Goal: Transaction & Acquisition: Purchase product/service

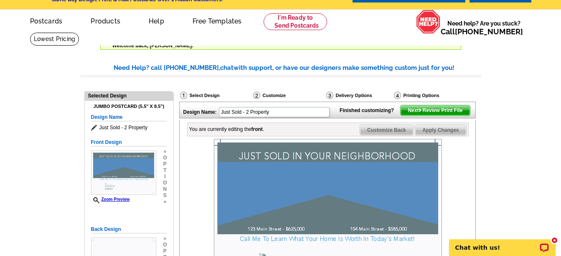
scroll to position [42, 0]
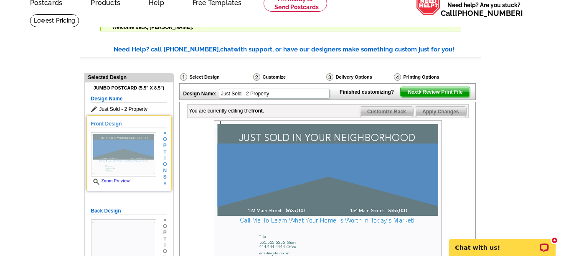
click at [98, 155] on img at bounding box center [123, 154] width 65 height 44
click at [105, 145] on img at bounding box center [123, 154] width 65 height 44
click at [105, 146] on img at bounding box center [123, 154] width 65 height 44
click at [122, 141] on img at bounding box center [123, 154] width 65 height 44
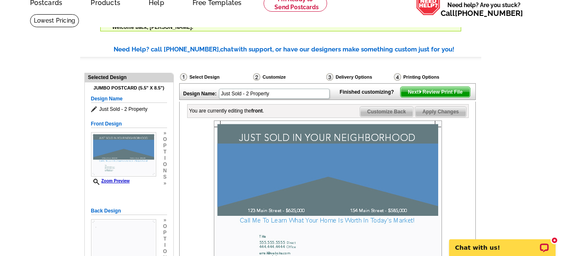
click at [442, 117] on span "Apply Changes" at bounding box center [440, 112] width 51 height 10
click at [246, 212] on img at bounding box center [328, 196] width 228 height 152
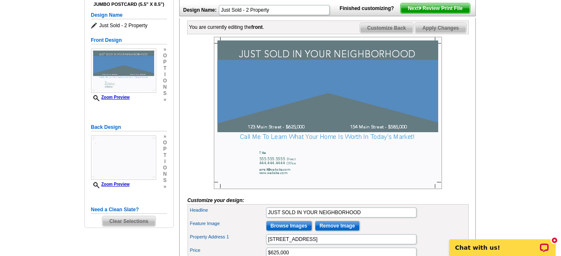
scroll to position [167, 0]
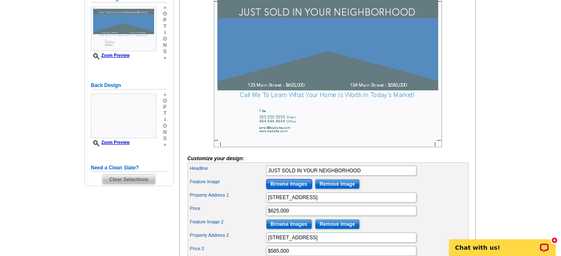
click at [296, 189] on input "Browse Images" at bounding box center [289, 184] width 46 height 10
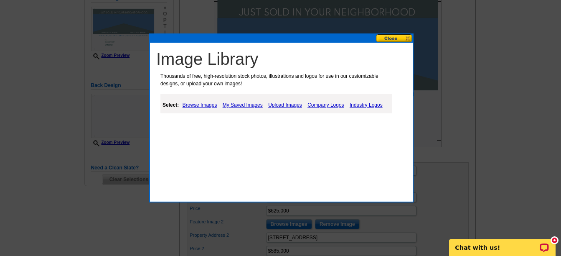
click at [196, 102] on link "Browse Images" at bounding box center [199, 105] width 39 height 10
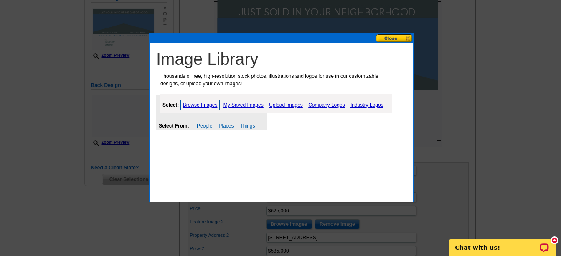
click at [225, 122] on div "Select From: People Places Things" at bounding box center [211, 112] width 110 height 35
click at [291, 104] on link "Upload Images" at bounding box center [286, 105] width 38 height 10
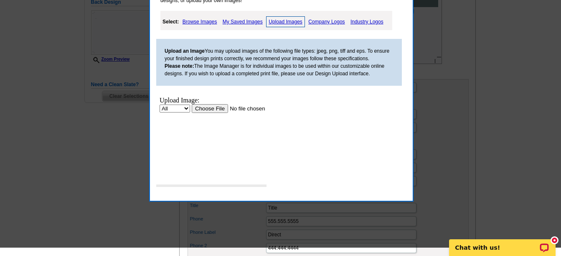
scroll to position [251, 0]
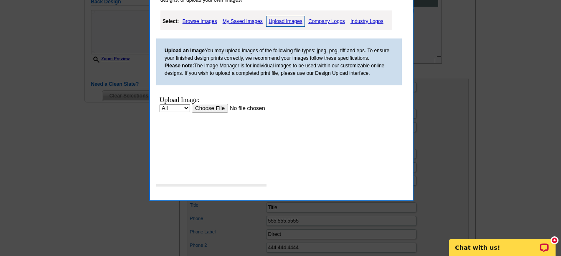
click at [186, 105] on select "All Property" at bounding box center [175, 108] width 30 height 8
select select "10"
click at [160, 104] on select "All Property" at bounding box center [175, 108] width 30 height 8
click at [214, 109] on input "file" at bounding box center [245, 108] width 106 height 9
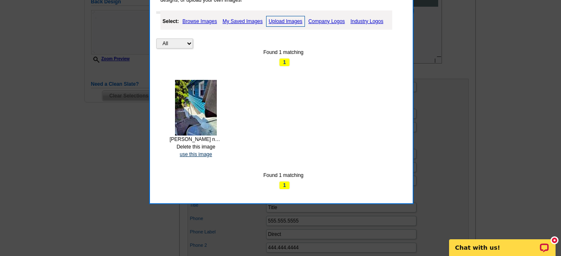
click at [195, 152] on link "use this image" at bounding box center [196, 154] width 32 height 6
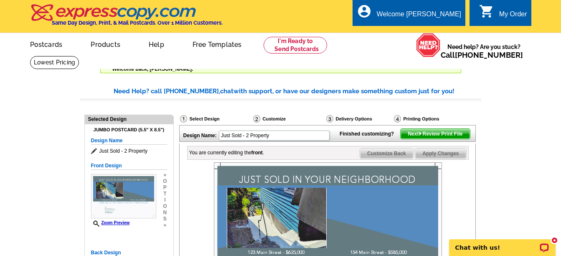
drag, startPoint x: 430, startPoint y: 149, endPoint x: 358, endPoint y: 28, distance: 140.3
click at [429, 139] on span "Next Review Print File" at bounding box center [435, 134] width 69 height 10
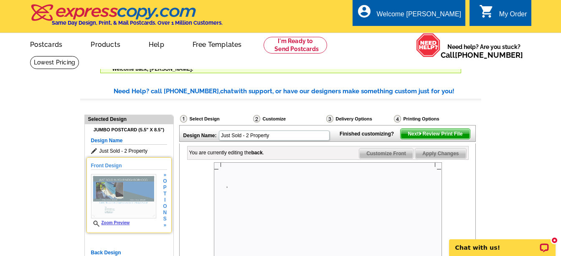
click at [138, 190] on img at bounding box center [123, 196] width 65 height 44
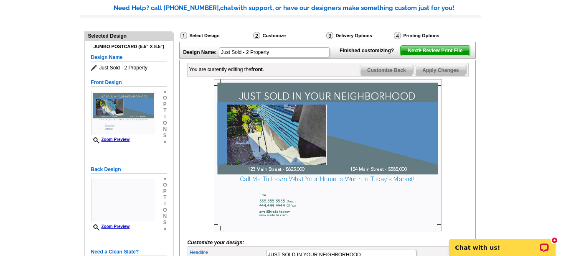
scroll to position [84, 0]
click at [363, 190] on img at bounding box center [328, 155] width 228 height 152
click at [279, 191] on img at bounding box center [328, 155] width 228 height 152
click at [279, 192] on img at bounding box center [328, 155] width 228 height 152
click at [390, 140] on img at bounding box center [328, 155] width 228 height 152
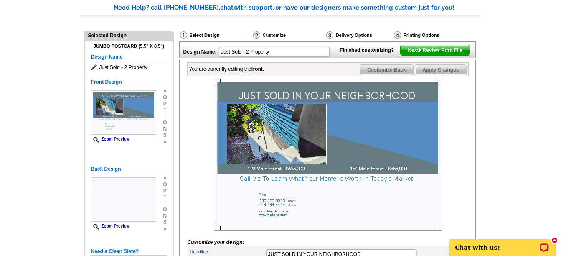
click at [390, 140] on img at bounding box center [328, 155] width 228 height 152
click at [232, 73] on div "You are currently editing the front ." at bounding box center [226, 69] width 75 height 8
click at [275, 180] on img at bounding box center [328, 155] width 228 height 152
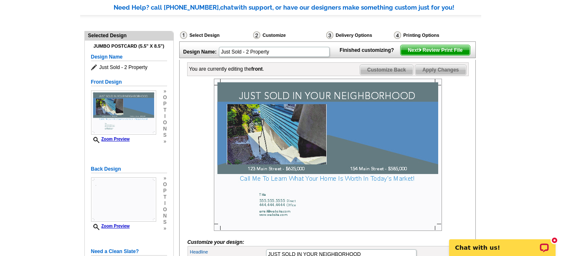
click at [284, 181] on img at bounding box center [328, 155] width 228 height 152
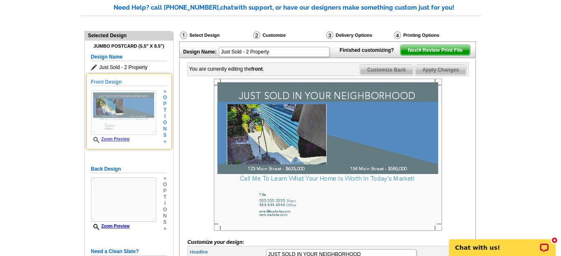
click at [111, 119] on img at bounding box center [123, 112] width 65 height 44
click at [110, 84] on h5 "Front Design" at bounding box center [129, 82] width 76 height 8
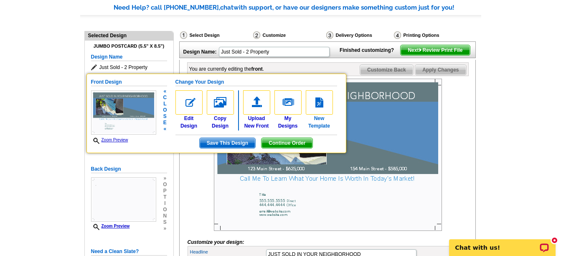
click at [321, 108] on img at bounding box center [319, 102] width 27 height 24
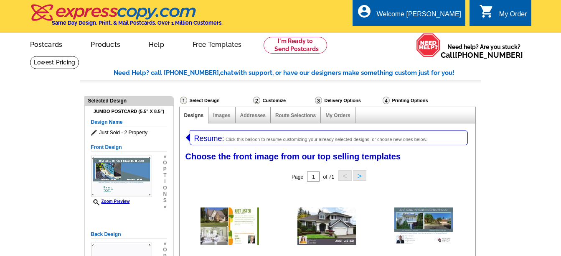
select select "785"
select select "1"
select select "2"
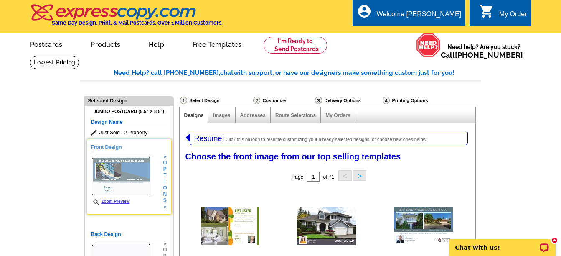
click at [136, 178] on img at bounding box center [121, 175] width 61 height 41
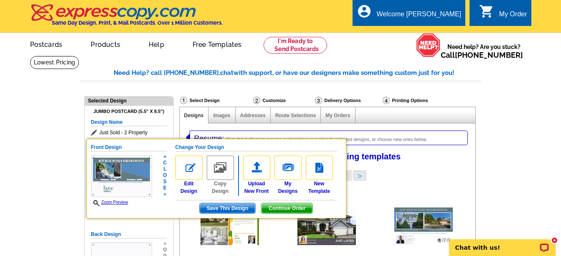
click at [110, 188] on img at bounding box center [121, 175] width 61 height 41
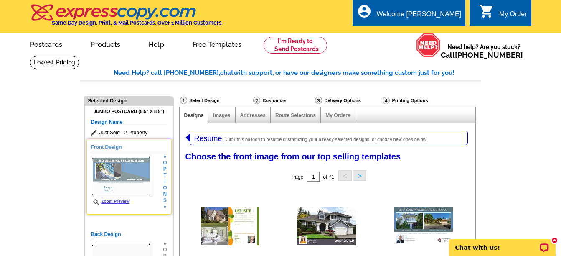
click at [120, 202] on link "Zoom Preview" at bounding box center [110, 201] width 39 height 5
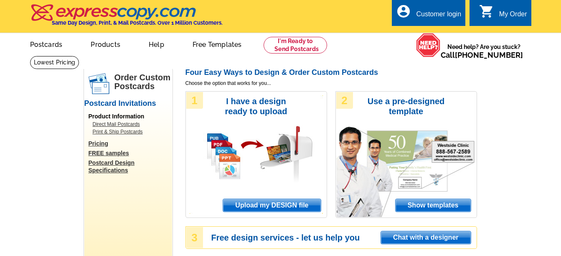
click at [423, 203] on span "Show templates" at bounding box center [433, 205] width 75 height 13
click at [423, 202] on span "Show templates" at bounding box center [433, 205] width 75 height 13
click at [420, 200] on span "Show templates" at bounding box center [433, 205] width 75 height 13
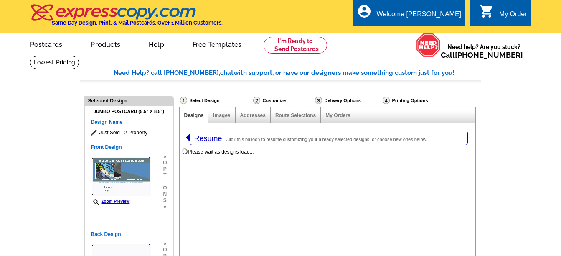
select select "1"
select select "2"
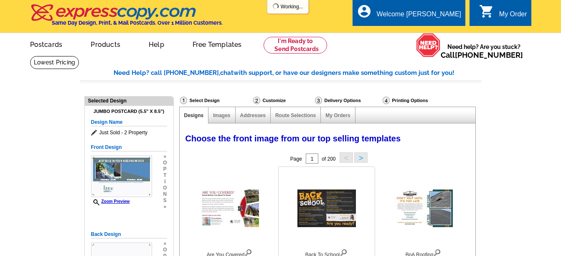
select select "971"
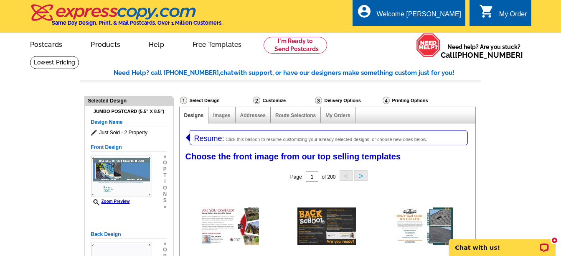
click at [361, 136] on div "Resume: Click this balloon to resume customizing your already selected designs,…" at bounding box center [329, 137] width 278 height 15
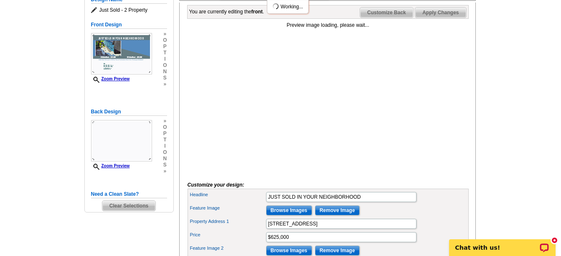
scroll to position [125, 0]
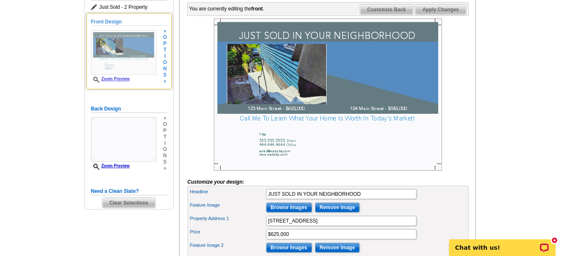
click at [130, 48] on img at bounding box center [123, 52] width 65 height 44
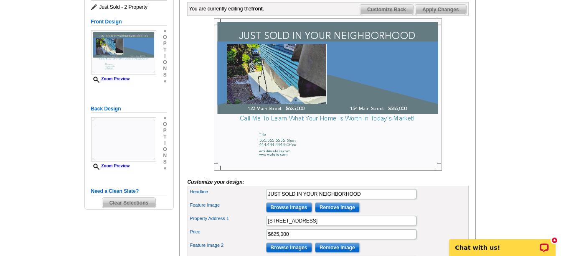
click at [374, 70] on img at bounding box center [328, 94] width 228 height 152
click at [357, 69] on img at bounding box center [328, 94] width 228 height 152
click at [350, 73] on img at bounding box center [328, 94] width 228 height 152
drag, startPoint x: 499, startPoint y: 97, endPoint x: 423, endPoint y: 99, distance: 75.6
click at [482, 102] on main "Need Help? call [PHONE_NUMBER], chat with support, or have our designers make s…" at bounding box center [280, 222] width 561 height 585
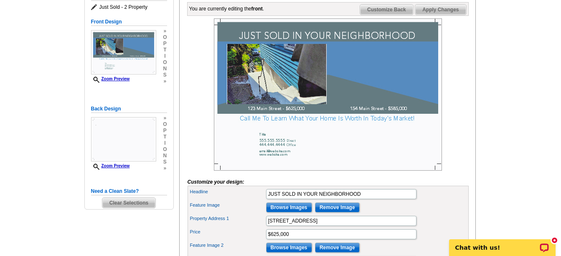
click at [400, 86] on img at bounding box center [328, 94] width 228 height 152
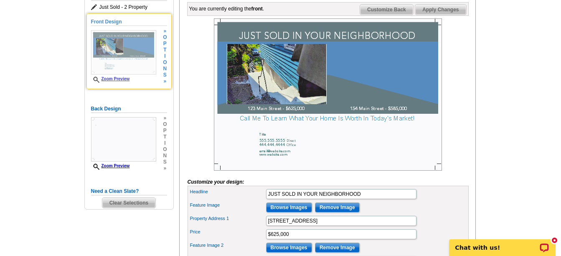
click at [143, 46] on img at bounding box center [123, 52] width 65 height 44
click at [120, 78] on link "Zoom Preview" at bounding box center [110, 78] width 39 height 5
click at [138, 49] on img at bounding box center [123, 52] width 65 height 44
click at [109, 18] on h5 "Front Design" at bounding box center [129, 22] width 76 height 8
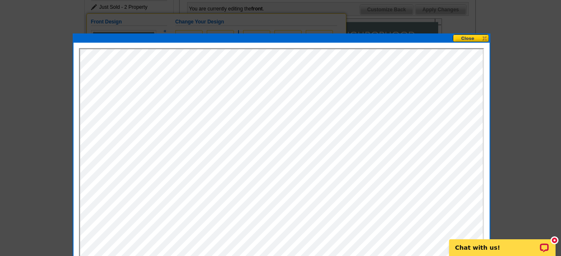
scroll to position [0, 0]
click at [475, 35] on button at bounding box center [471, 38] width 37 height 8
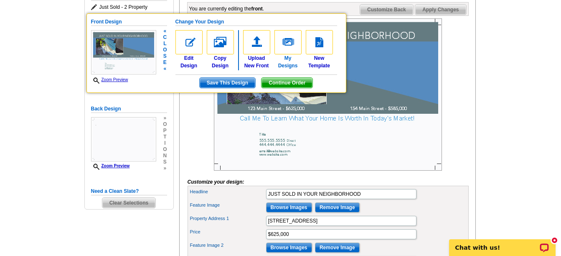
click at [286, 46] on img at bounding box center [287, 42] width 27 height 24
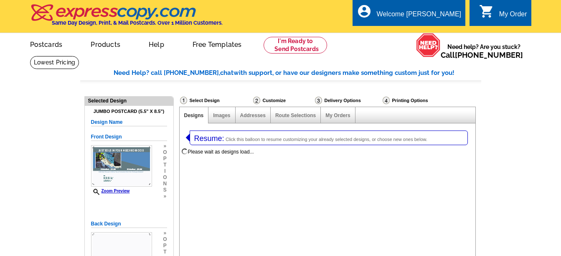
select select "1"
select select "2"
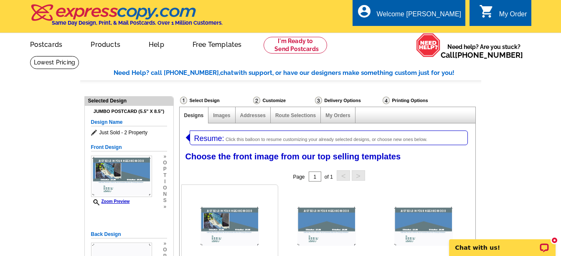
click at [246, 222] on img at bounding box center [230, 226] width 58 height 39
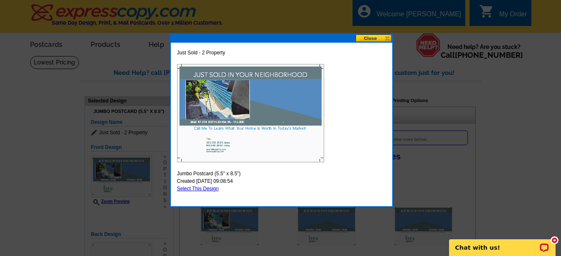
click at [274, 99] on img at bounding box center [250, 113] width 147 height 98
click at [272, 96] on img at bounding box center [250, 113] width 147 height 98
click at [368, 34] on div "Just Sold - 2 Property Jumbo Postcard (5.5" x 8.5") Created 2025-08-14 09:08:54…" at bounding box center [281, 119] width 223 height 173
click at [371, 35] on button at bounding box center [373, 38] width 37 height 8
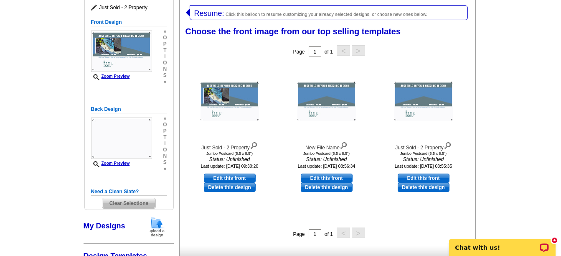
scroll to position [125, 0]
click at [231, 178] on link "Edit this front" at bounding box center [230, 177] width 52 height 9
select select "back"
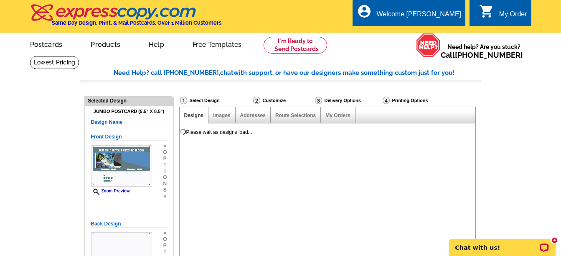
scroll to position [0, 0]
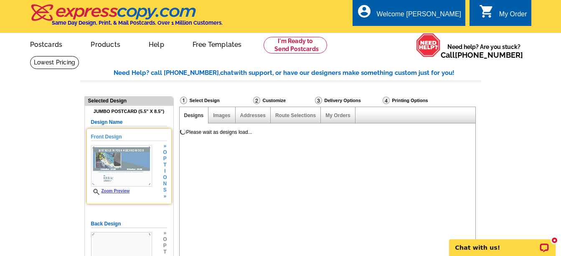
click at [135, 160] on img at bounding box center [121, 165] width 61 height 41
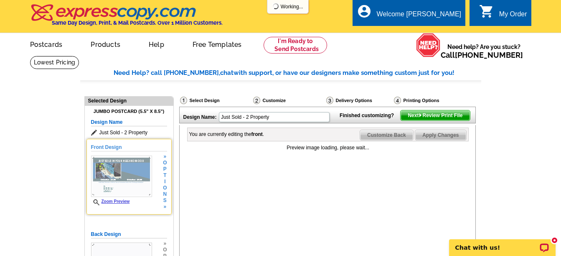
click at [134, 169] on img at bounding box center [121, 175] width 61 height 41
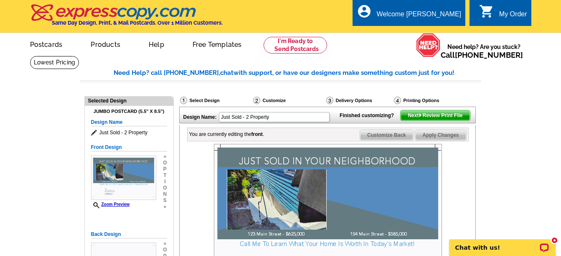
click at [226, 138] on div "You are currently editing the front ." at bounding box center [226, 134] width 75 height 8
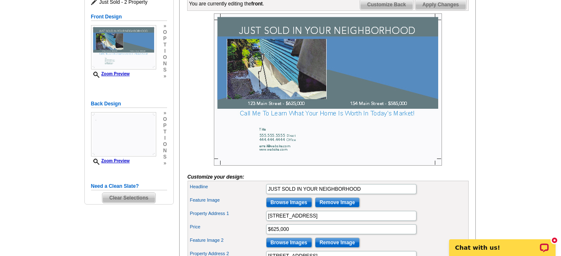
scroll to position [167, 0]
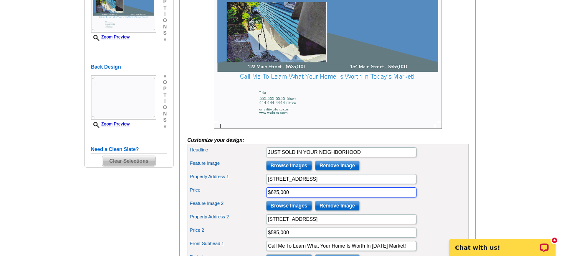
click at [295, 197] on input "$625,000" at bounding box center [341, 192] width 150 height 10
type input "$"
type input "4"
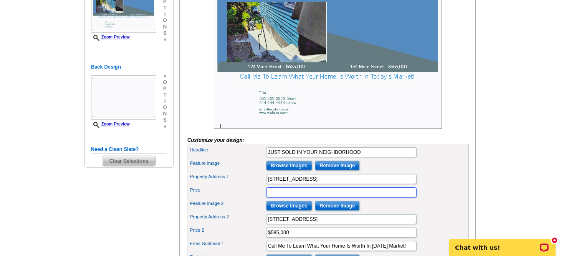
type input "4"
type input "175,000"
click at [311, 184] on input "123 Main Street" at bounding box center [341, 179] width 150 height 10
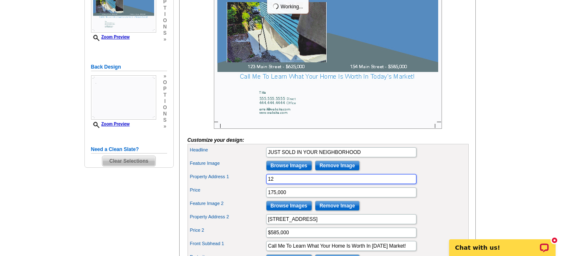
type input "1"
click at [388, 172] on div "Feature Image Browse Images Remove Image" at bounding box center [328, 165] width 278 height 13
click at [303, 184] on input "3862 RT 378" at bounding box center [341, 179] width 150 height 10
type input "3862 RT 378 BETHLEHEM,PA"
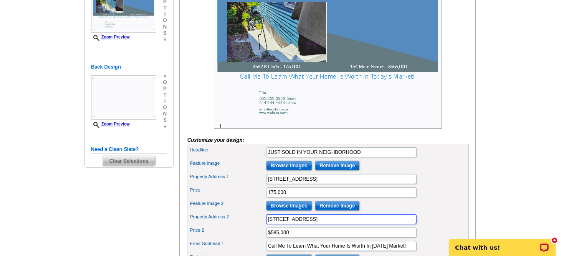
click at [305, 224] on input "154 Main Street" at bounding box center [341, 219] width 150 height 10
type input "1"
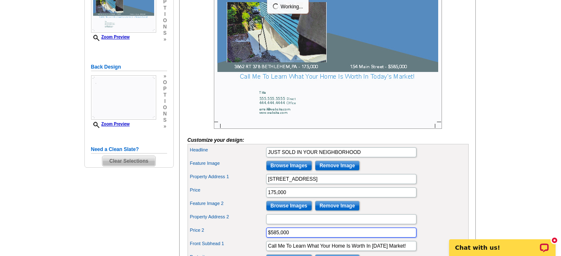
click at [291, 237] on input "$585,000" at bounding box center [341, 232] width 150 height 10
type input "$"
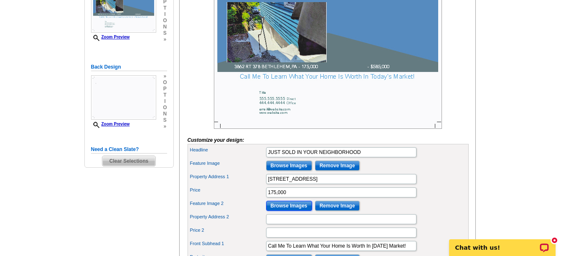
click at [280, 211] on input "Browse Images" at bounding box center [289, 206] width 46 height 10
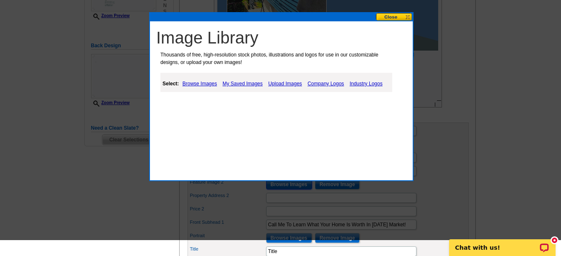
scroll to position [209, 0]
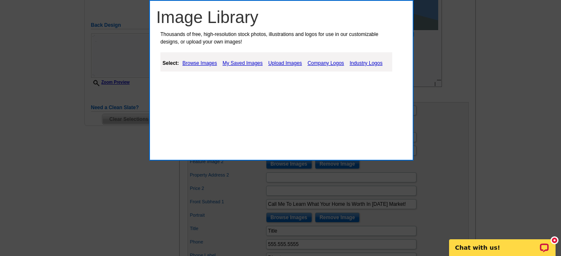
click at [366, 60] on link "Industry Logos" at bounding box center [366, 63] width 37 height 10
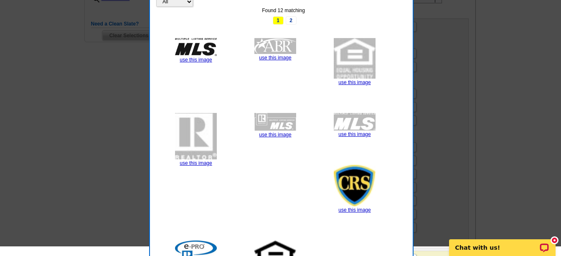
scroll to position [251, 0]
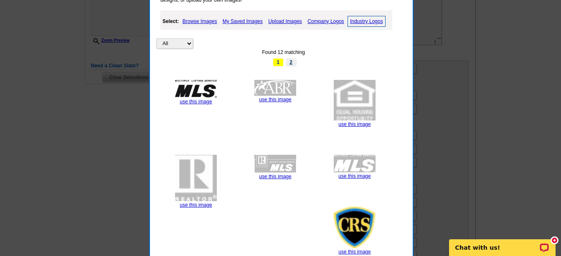
click at [290, 60] on link "2" at bounding box center [291, 62] width 11 height 8
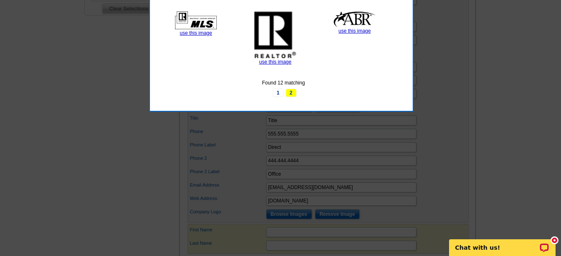
scroll to position [292, 0]
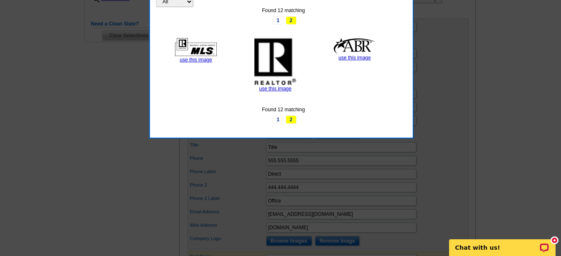
click at [193, 44] on img at bounding box center [196, 47] width 42 height 18
click at [191, 57] on link "use this image" at bounding box center [196, 60] width 32 height 6
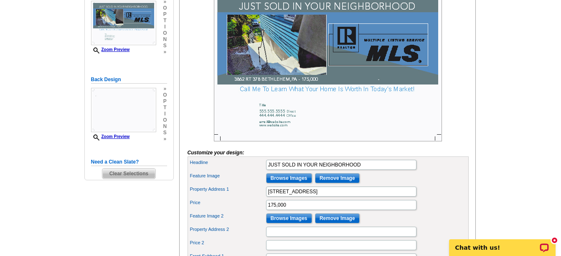
scroll to position [209, 0]
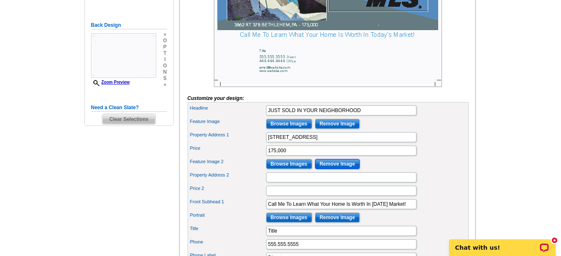
click at [350, 169] on input "Remove Image" at bounding box center [337, 164] width 45 height 10
click at [344, 169] on input "Remove Image" at bounding box center [337, 164] width 45 height 10
click at [338, 169] on input "Remove Image" at bounding box center [337, 164] width 45 height 10
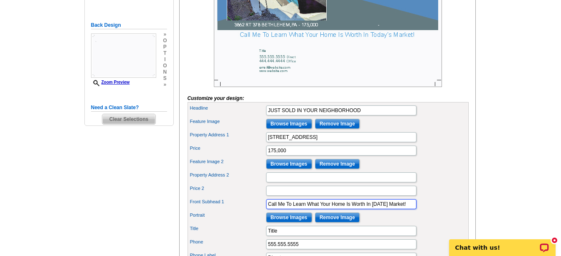
click at [408, 209] on input "Call Me To Learn What Your Home Is Worth In Today’s Market!" at bounding box center [341, 204] width 150 height 10
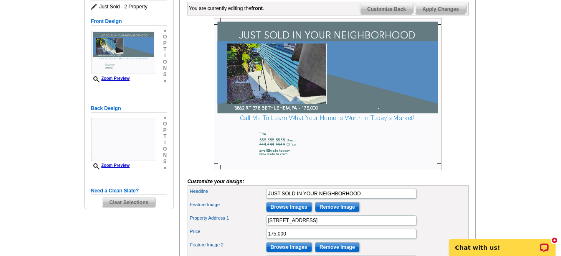
scroll to position [125, 0]
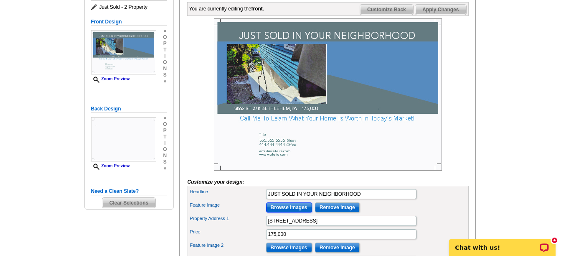
click at [284, 212] on input "Browse Images" at bounding box center [289, 207] width 46 height 10
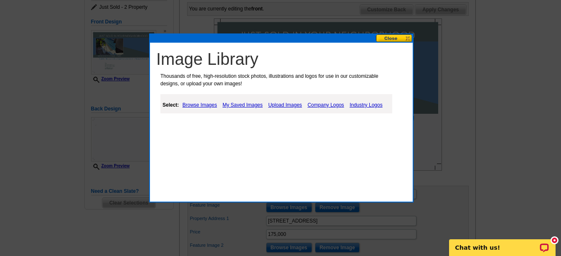
click at [241, 104] on link "My Saved Images" at bounding box center [243, 105] width 44 height 10
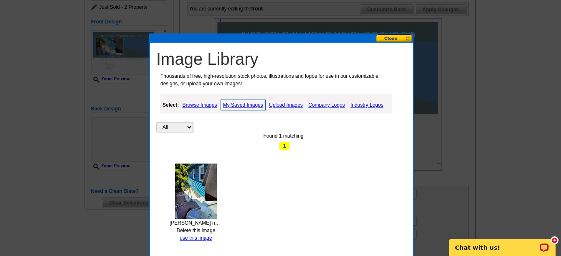
click at [287, 102] on link "Upload Images" at bounding box center [286, 105] width 38 height 10
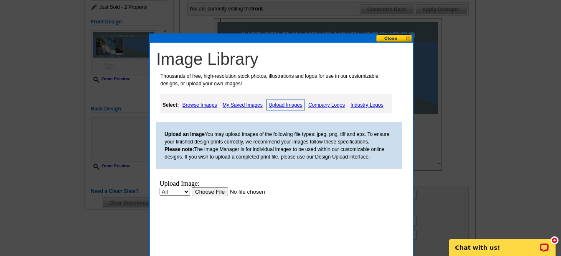
scroll to position [0, 0]
click at [204, 190] on input "file" at bounding box center [245, 191] width 106 height 9
click at [236, 104] on link "My Saved Images" at bounding box center [243, 105] width 44 height 10
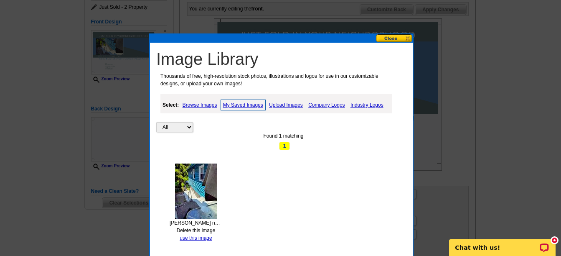
click at [204, 104] on link "Browse Images" at bounding box center [199, 105] width 39 height 10
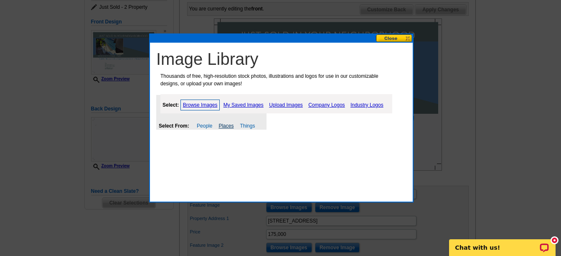
click at [226, 124] on link "Places" at bounding box center [225, 126] width 15 height 6
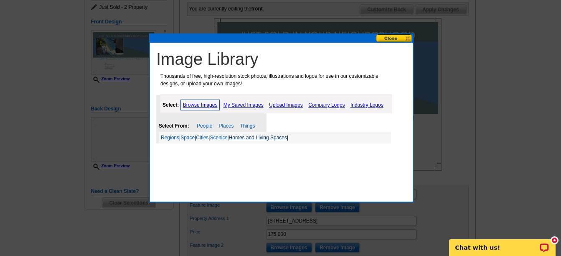
click at [249, 135] on link "Homes and Living Spaces" at bounding box center [258, 138] width 58 height 6
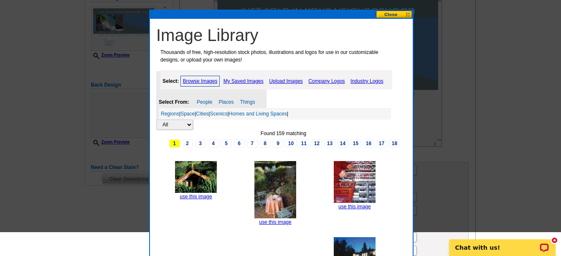
scroll to position [125, 0]
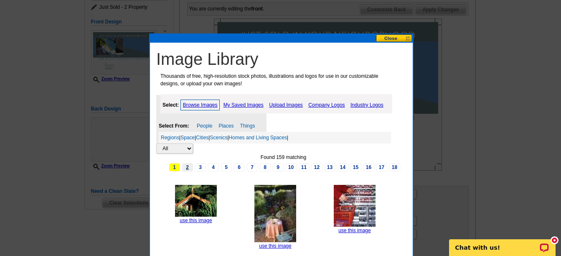
click at [187, 167] on link "2" at bounding box center [187, 167] width 11 height 8
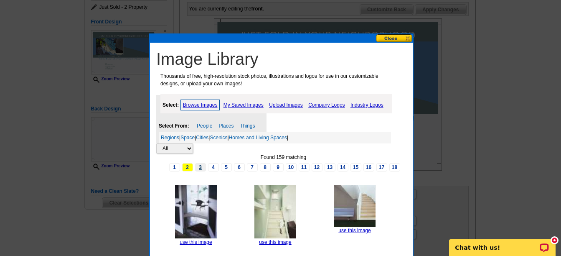
click at [200, 165] on link "3" at bounding box center [200, 167] width 11 height 8
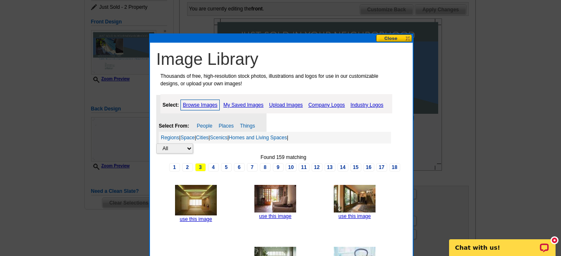
click at [213, 167] on link "4" at bounding box center [213, 167] width 11 height 8
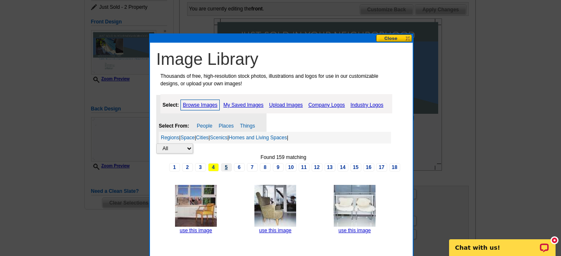
click at [226, 166] on link "5" at bounding box center [226, 167] width 11 height 8
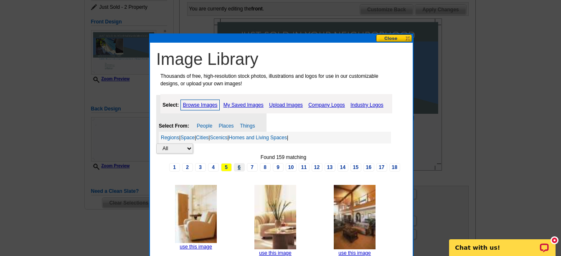
click at [241, 165] on link "6" at bounding box center [239, 167] width 11 height 8
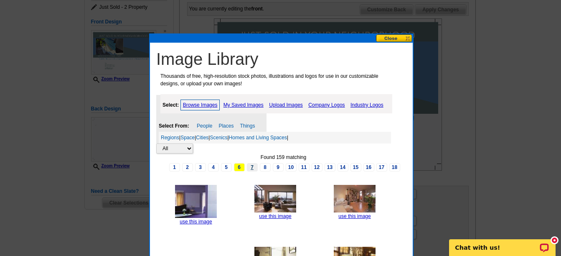
click at [253, 165] on link "7" at bounding box center [252, 167] width 11 height 8
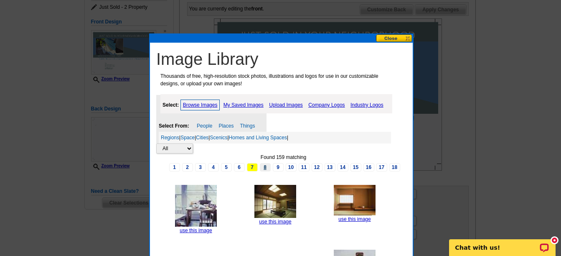
click at [266, 165] on link "8" at bounding box center [265, 167] width 11 height 8
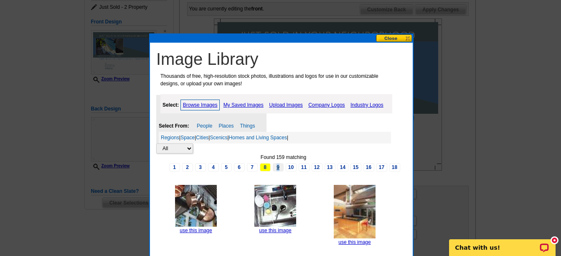
click at [278, 165] on link "9" at bounding box center [278, 167] width 11 height 8
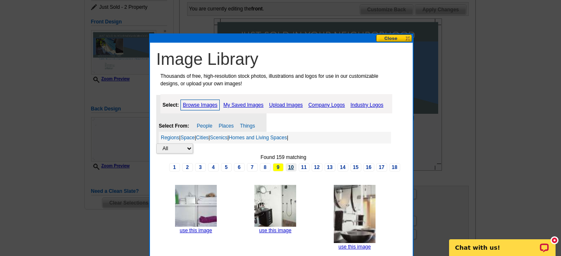
click at [293, 165] on link "10" at bounding box center [291, 167] width 11 height 8
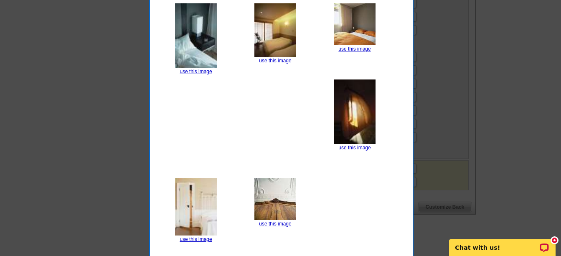
scroll to position [460, 0]
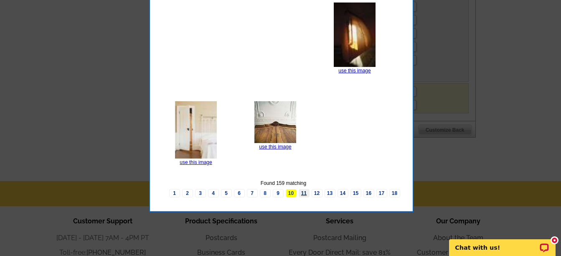
click at [303, 191] on link "11" at bounding box center [304, 193] width 11 height 8
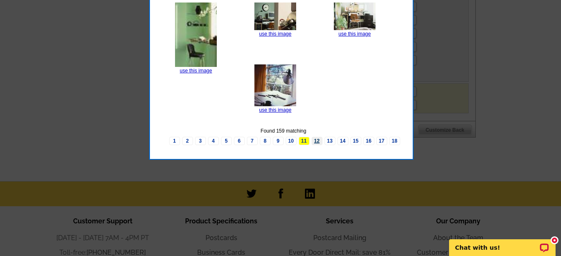
click at [316, 137] on link "12" at bounding box center [317, 141] width 11 height 8
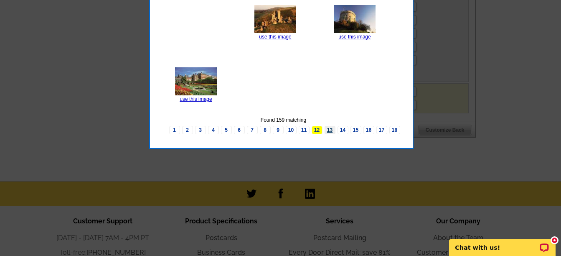
click at [329, 131] on link "13" at bounding box center [330, 130] width 11 height 8
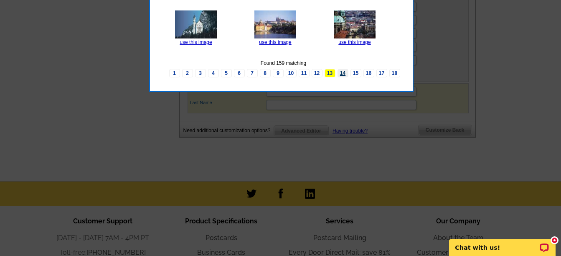
click at [346, 74] on link "14" at bounding box center [343, 73] width 11 height 8
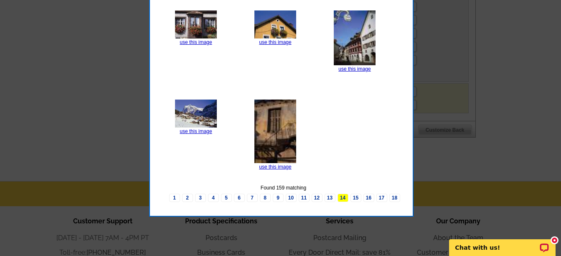
click at [357, 196] on link "15" at bounding box center [355, 197] width 11 height 8
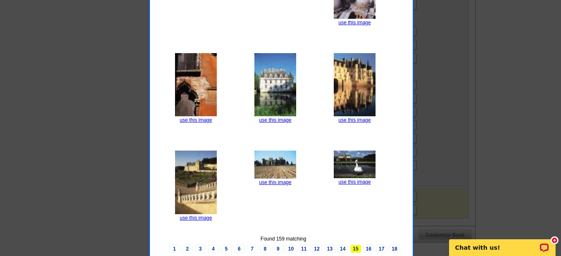
scroll to position [418, 0]
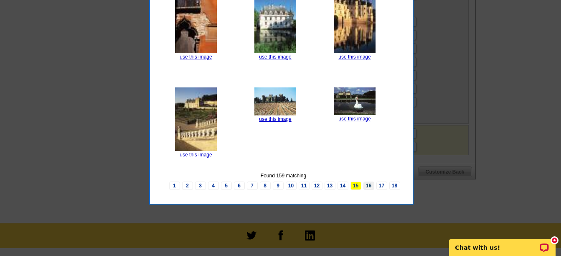
click at [373, 183] on link "16" at bounding box center [368, 185] width 11 height 8
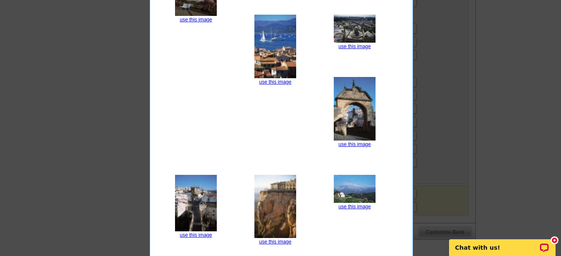
scroll to position [376, 0]
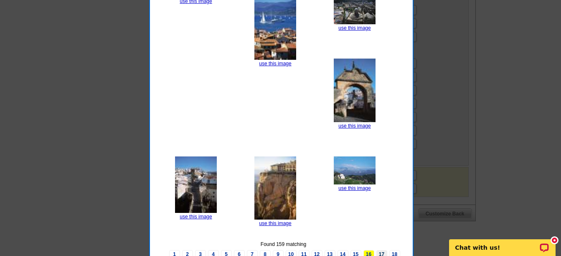
click at [383, 254] on link "17" at bounding box center [381, 254] width 11 height 8
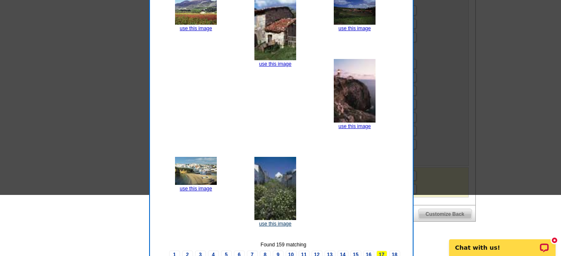
scroll to position [418, 0]
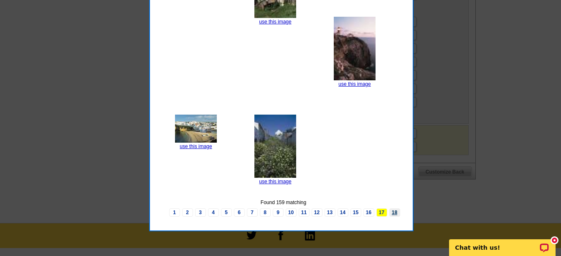
click at [396, 210] on link "18" at bounding box center [394, 212] width 11 height 8
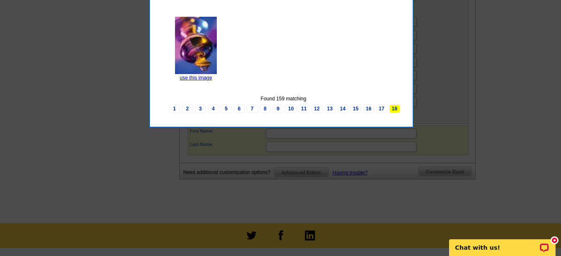
click at [175, 109] on link "1" at bounding box center [174, 108] width 11 height 8
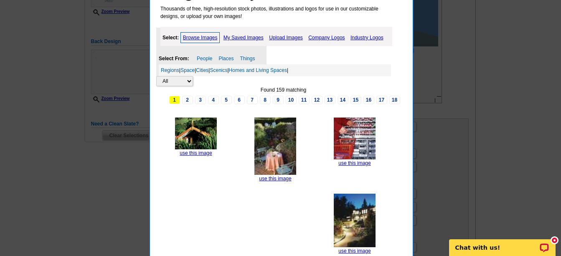
scroll to position [167, 0]
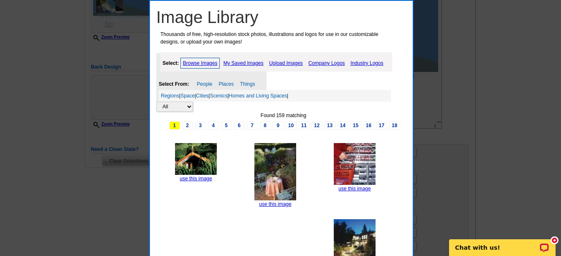
click at [241, 63] on link "My Saved Images" at bounding box center [243, 63] width 44 height 10
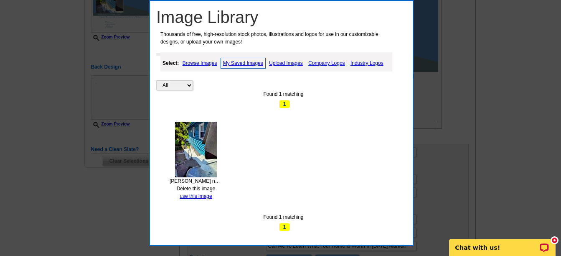
click at [246, 59] on link "My Saved Images" at bounding box center [243, 63] width 45 height 11
click at [198, 195] on link "use this image" at bounding box center [196, 196] width 32 height 6
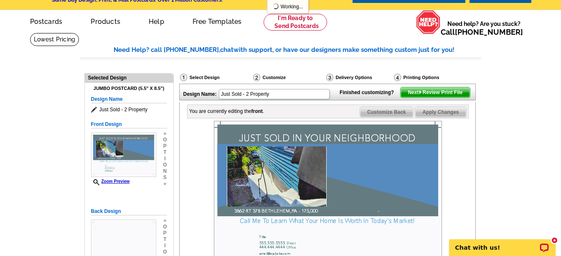
scroll to position [42, 0]
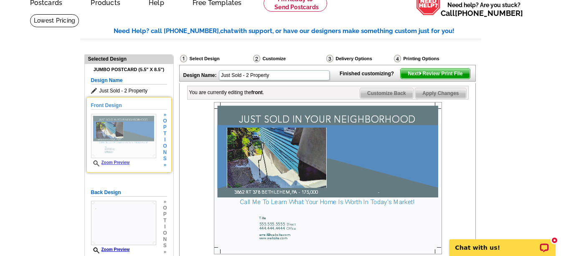
click at [114, 162] on link "Zoom Preview" at bounding box center [110, 162] width 39 height 5
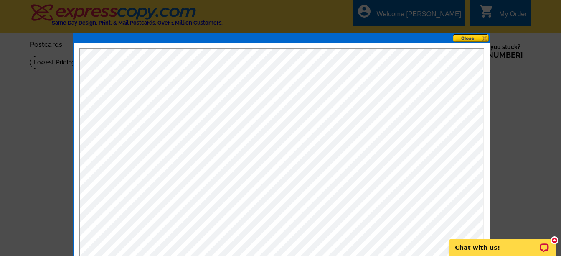
scroll to position [0, 0]
click at [465, 35] on button at bounding box center [471, 38] width 37 height 8
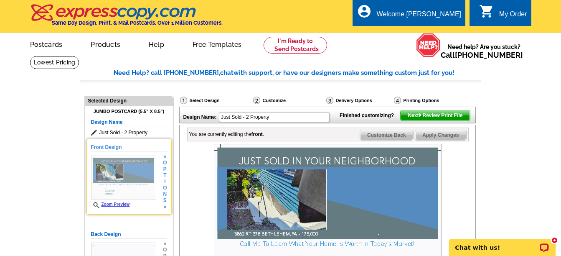
click at [111, 146] on h5 "Front Design" at bounding box center [129, 147] width 76 height 8
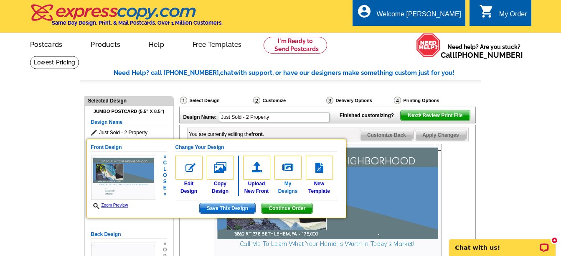
click at [285, 174] on img at bounding box center [287, 167] width 27 height 24
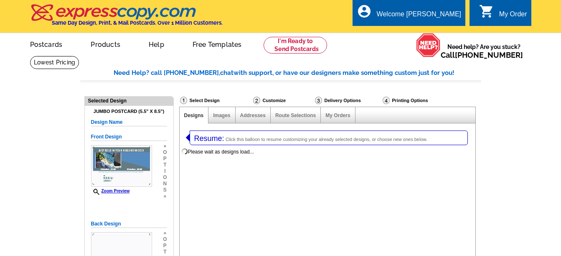
select select "1"
select select "2"
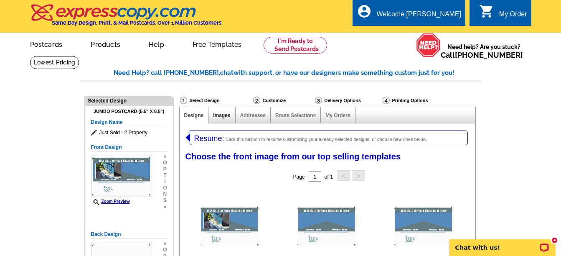
click at [224, 118] on link "Images" at bounding box center [221, 115] width 17 height 6
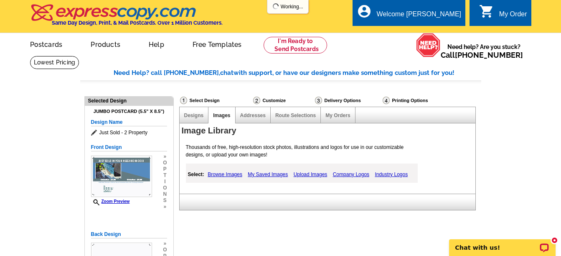
click at [224, 118] on link "Images" at bounding box center [221, 115] width 17 height 6
drag, startPoint x: 224, startPoint y: 118, endPoint x: 226, endPoint y: 174, distance: 56.0
click at [226, 174] on link "Browse Images" at bounding box center [225, 174] width 39 height 10
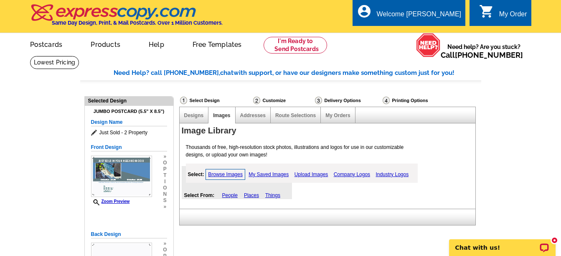
click at [225, 195] on link "People" at bounding box center [229, 195] width 15 height 6
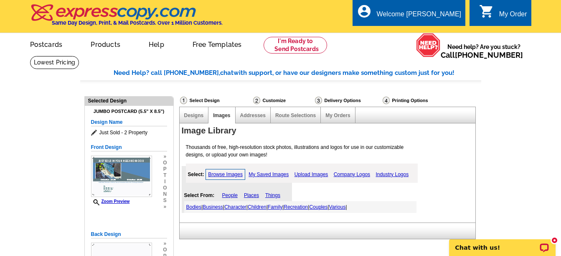
click at [256, 195] on link "Places" at bounding box center [251, 195] width 15 height 6
click at [253, 193] on link "Places" at bounding box center [251, 195] width 15 height 6
click at [253, 192] on div "Select From: People Places Things Regions | Space | Cities | Scenics | Homes an…" at bounding box center [237, 189] width 110 height 47
drag, startPoint x: 253, startPoint y: 192, endPoint x: 228, endPoint y: 115, distance: 80.8
click at [228, 115] on link "Images" at bounding box center [221, 115] width 17 height 6
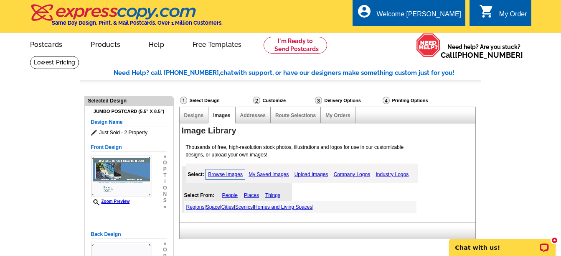
click at [226, 114] on link "Images" at bounding box center [221, 115] width 17 height 6
click at [309, 173] on link "Upload Images" at bounding box center [311, 174] width 38 height 10
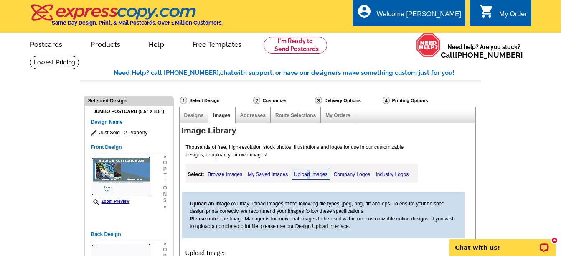
click at [306, 175] on link "Upload Images" at bounding box center [311, 174] width 39 height 11
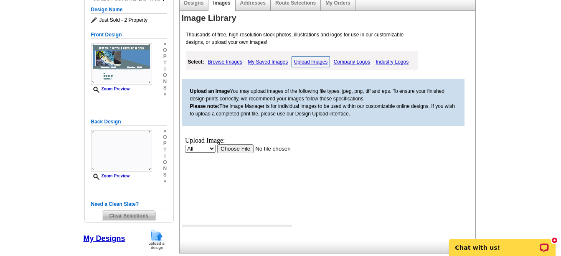
scroll to position [125, 0]
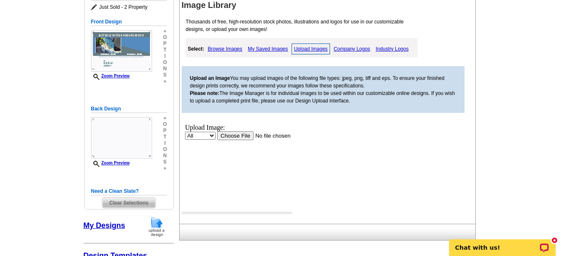
click at [211, 135] on select "All Property" at bounding box center [200, 135] width 30 height 8
select select "10"
click at [185, 131] on select "All Property" at bounding box center [200, 135] width 30 height 8
click at [244, 133] on input "file" at bounding box center [270, 135] width 106 height 9
click at [243, 134] on input "file" at bounding box center [270, 135] width 106 height 9
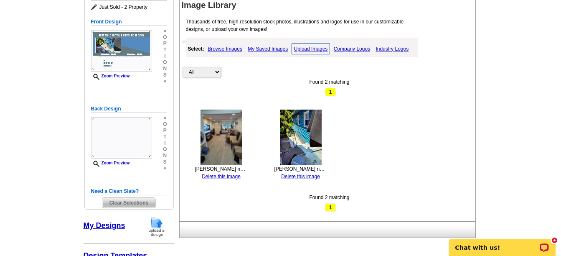
click at [275, 46] on link "My Saved Images" at bounding box center [268, 49] width 44 height 10
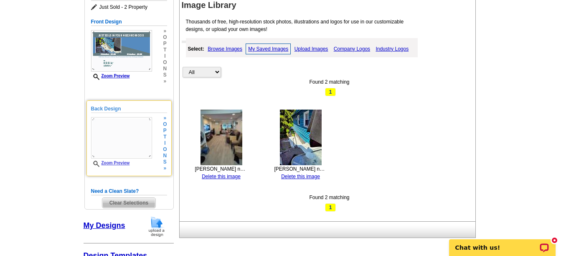
click at [106, 130] on img at bounding box center [121, 137] width 61 height 41
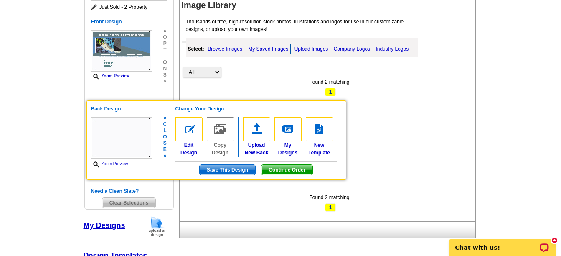
click at [230, 132] on img at bounding box center [220, 129] width 27 height 24
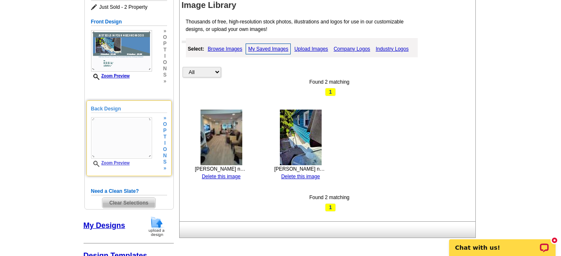
click at [104, 109] on h5 "Back Design" at bounding box center [129, 109] width 76 height 8
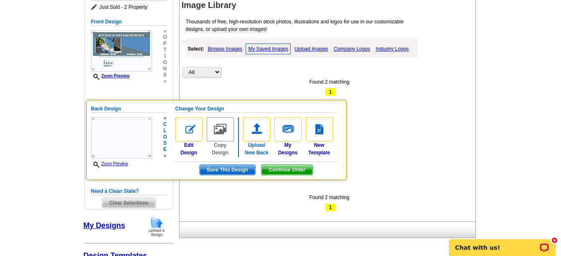
click at [262, 152] on link "Upload New Back" at bounding box center [256, 136] width 27 height 39
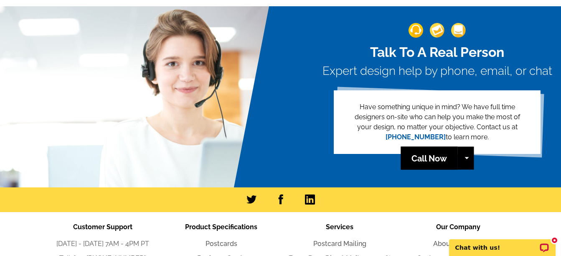
scroll to position [251, 0]
